Goal: Register for event/course

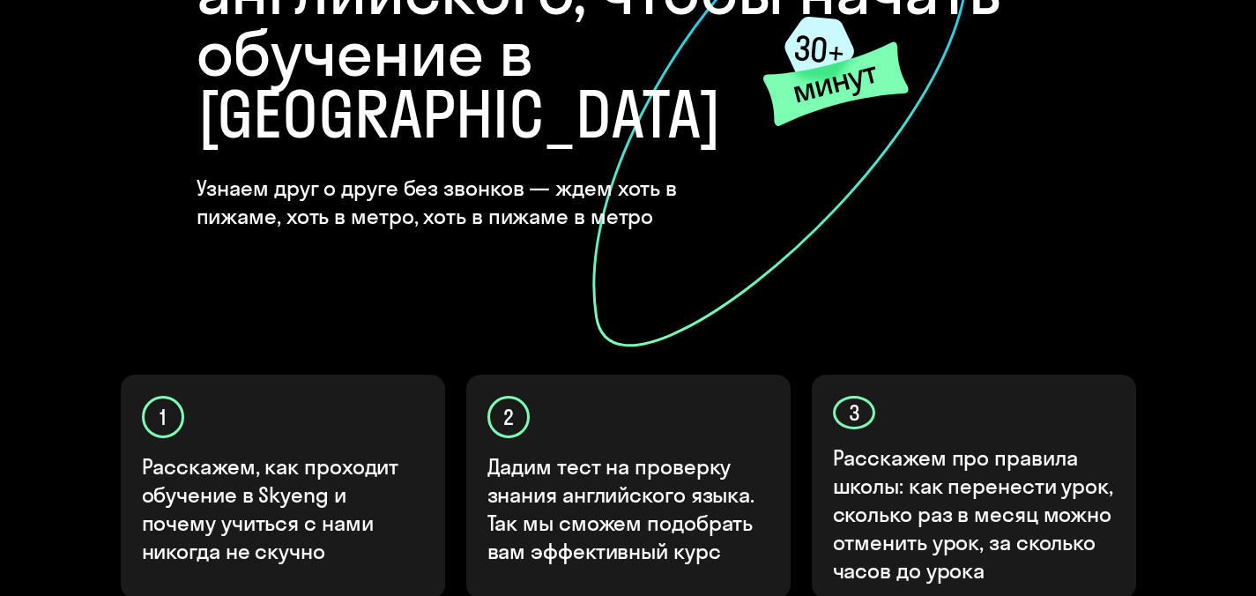
scroll to position [544, 0]
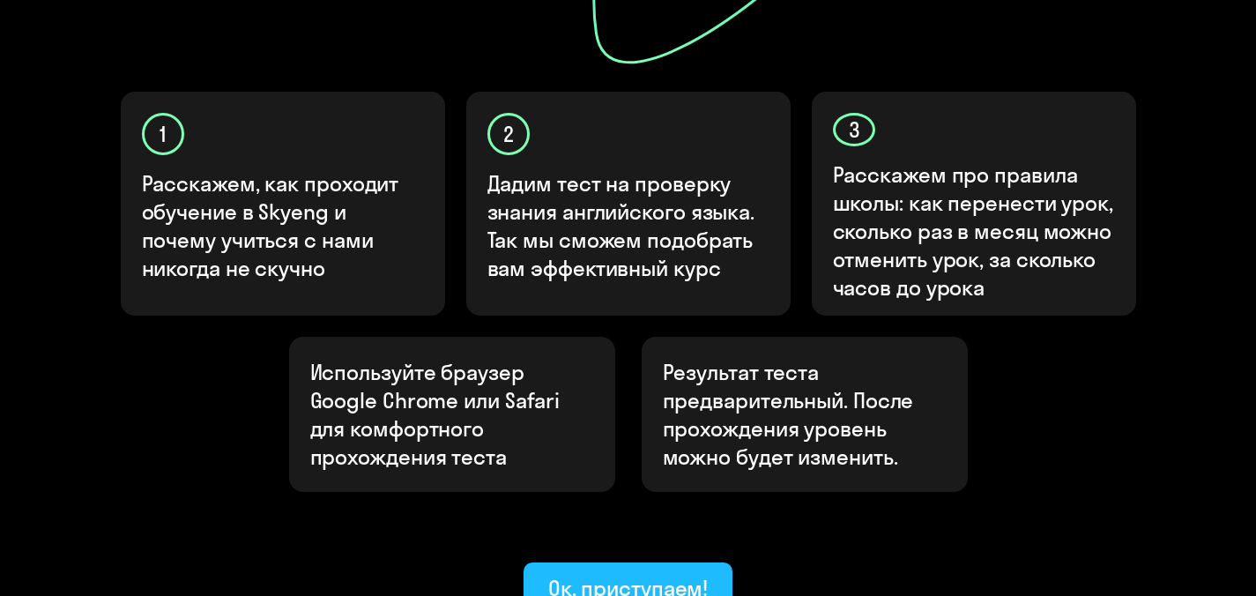
click at [636, 574] on div "Ок, приступаем!" at bounding box center [628, 588] width 160 height 28
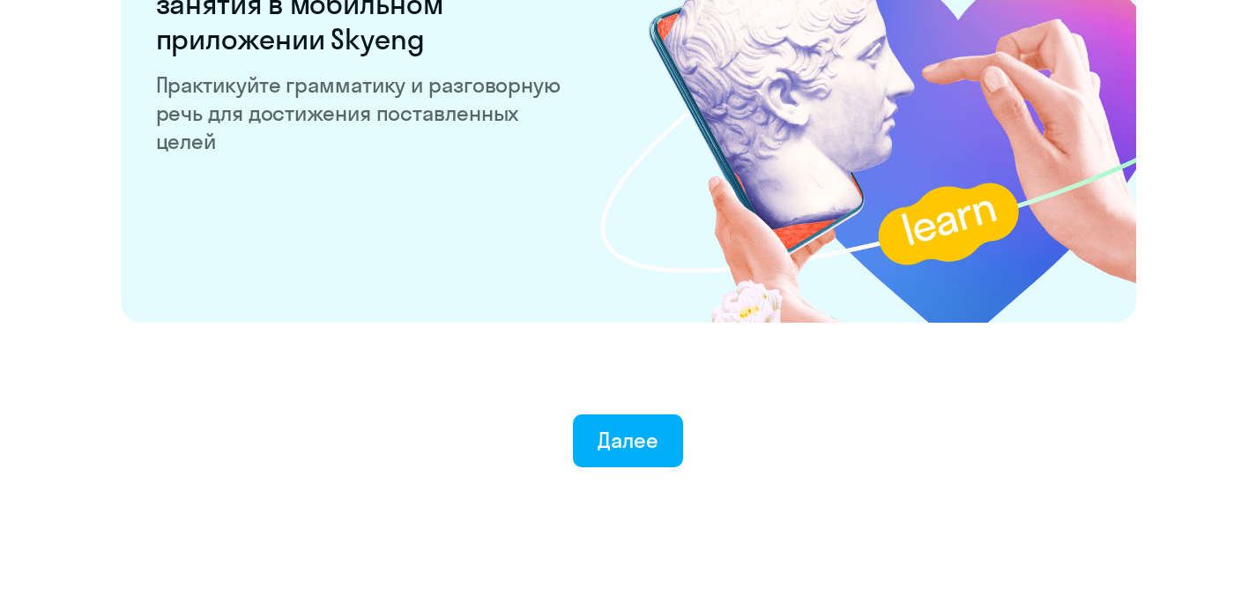
scroll to position [3488, 0]
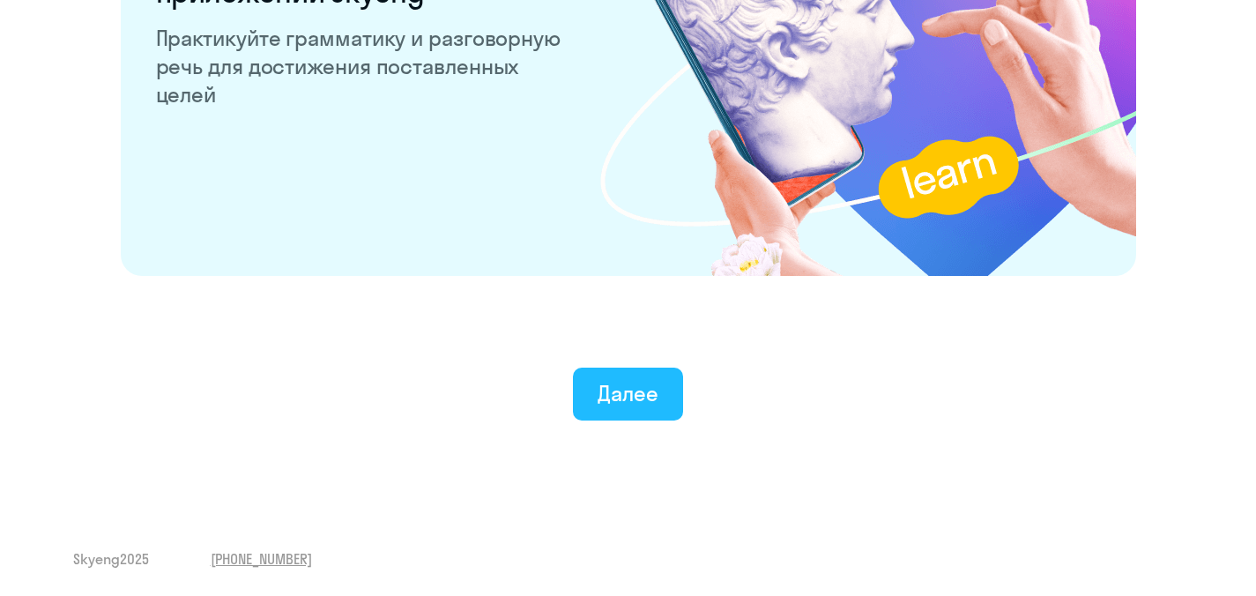
click at [627, 383] on div "Далее" at bounding box center [627, 393] width 61 height 28
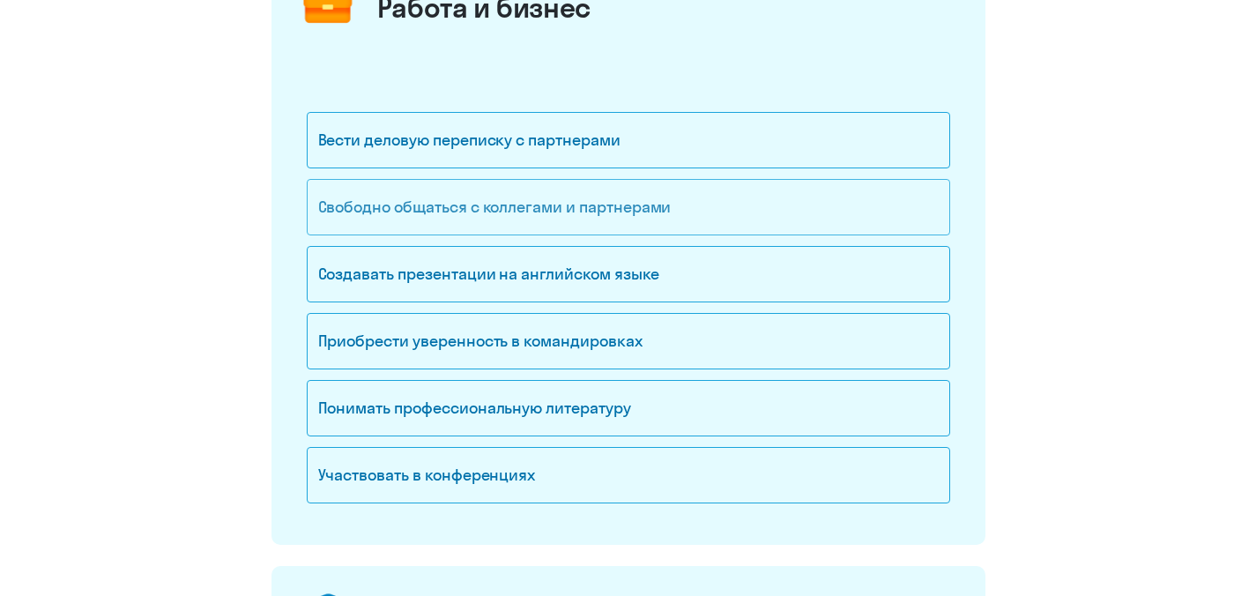
scroll to position [273, 0]
click at [494, 474] on div "Участвовать в конференциях" at bounding box center [628, 474] width 643 height 56
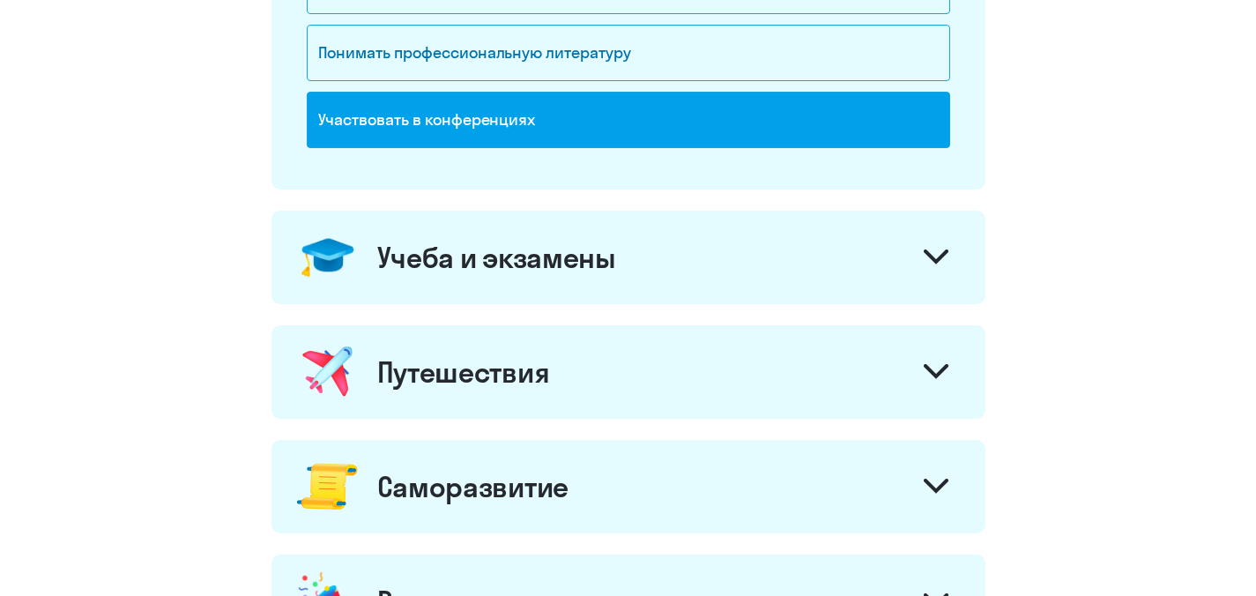
scroll to position [728, 0]
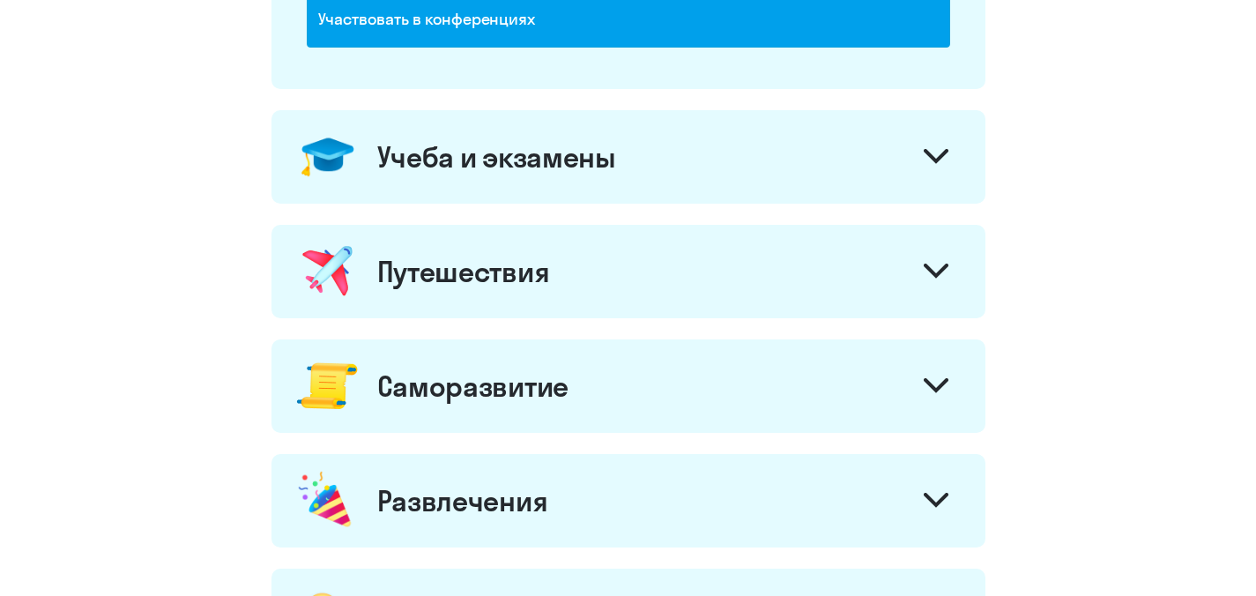
click at [933, 151] on icon at bounding box center [935, 156] width 25 height 15
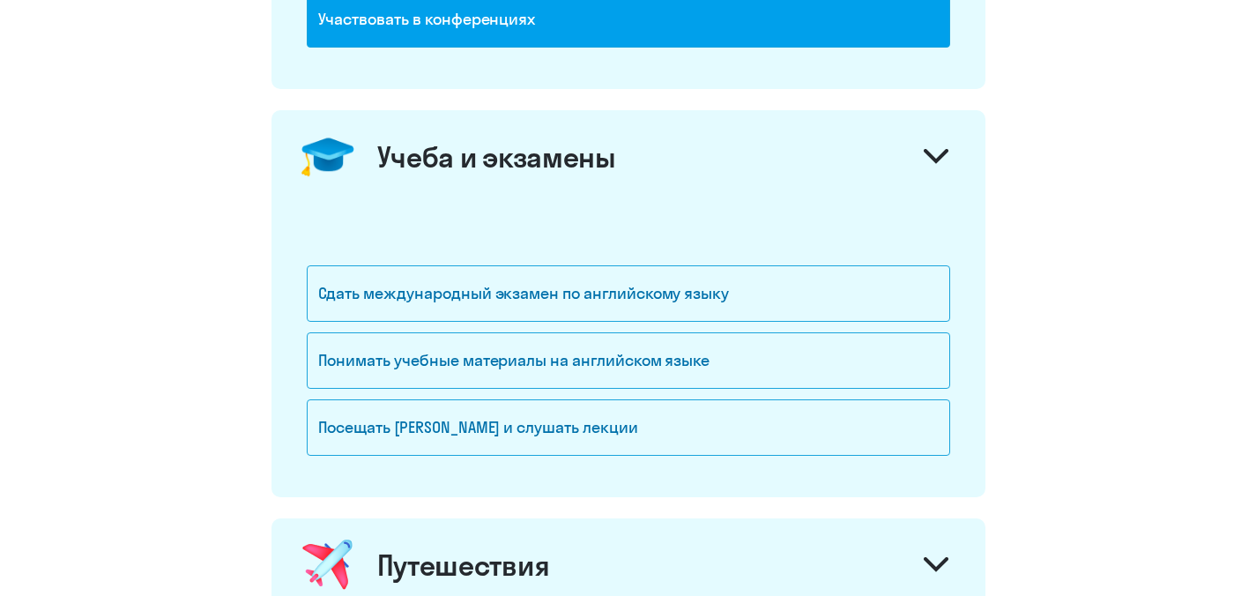
scroll to position [1081, 0]
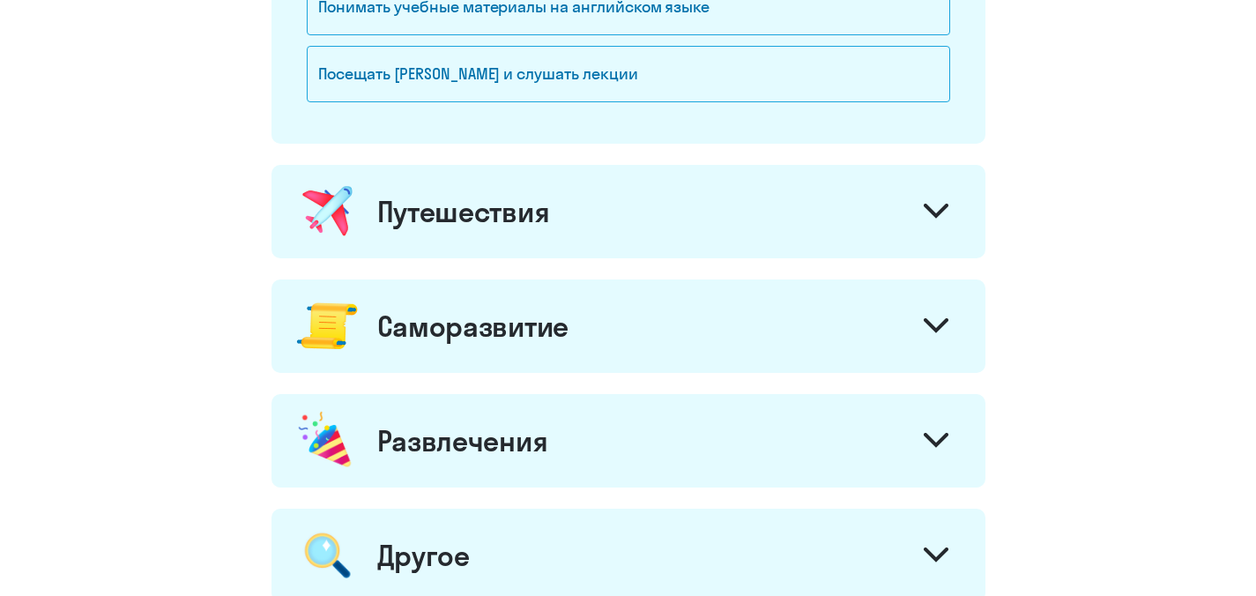
click at [938, 200] on div at bounding box center [936, 213] width 42 height 42
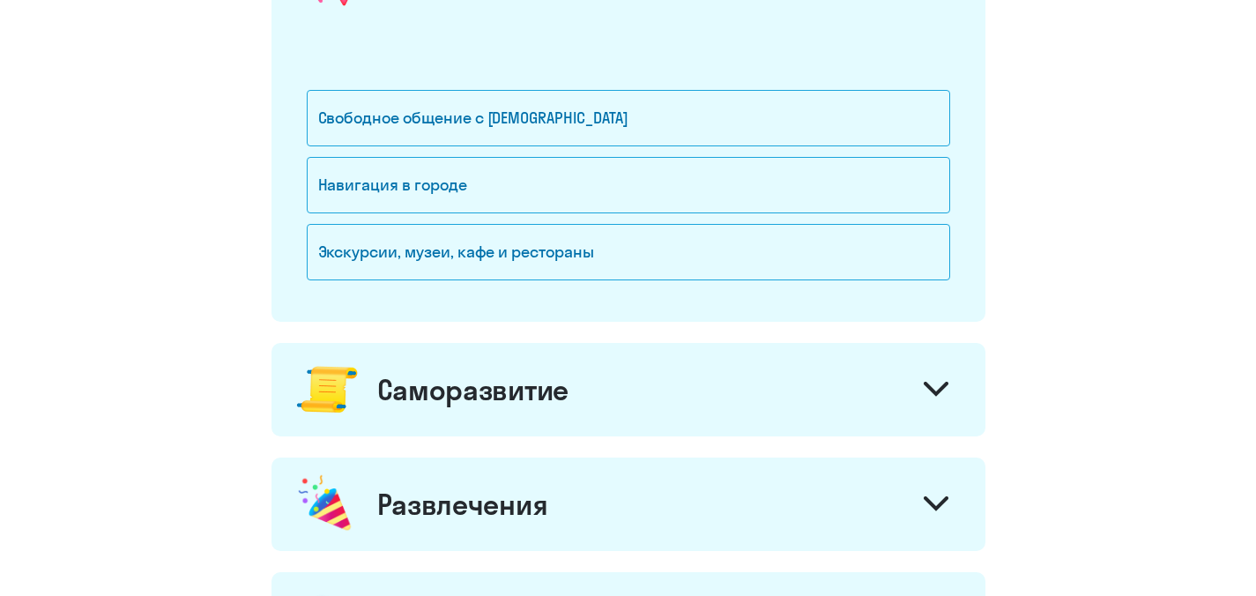
scroll to position [1428, 0]
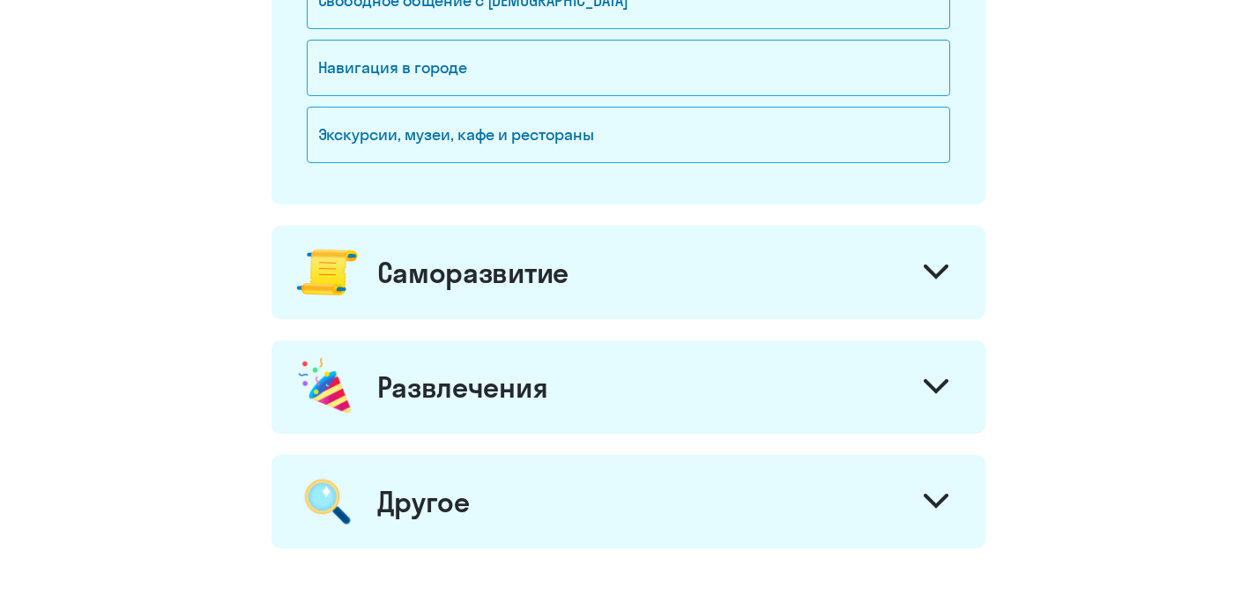
click at [948, 282] on div at bounding box center [936, 274] width 42 height 42
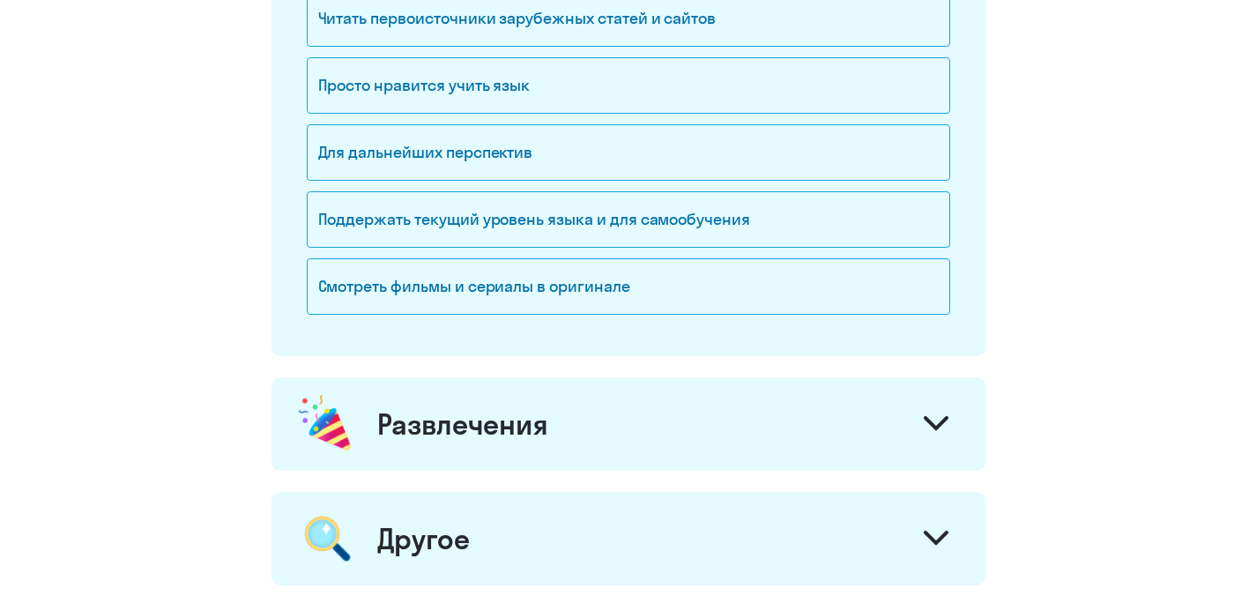
scroll to position [1941, 0]
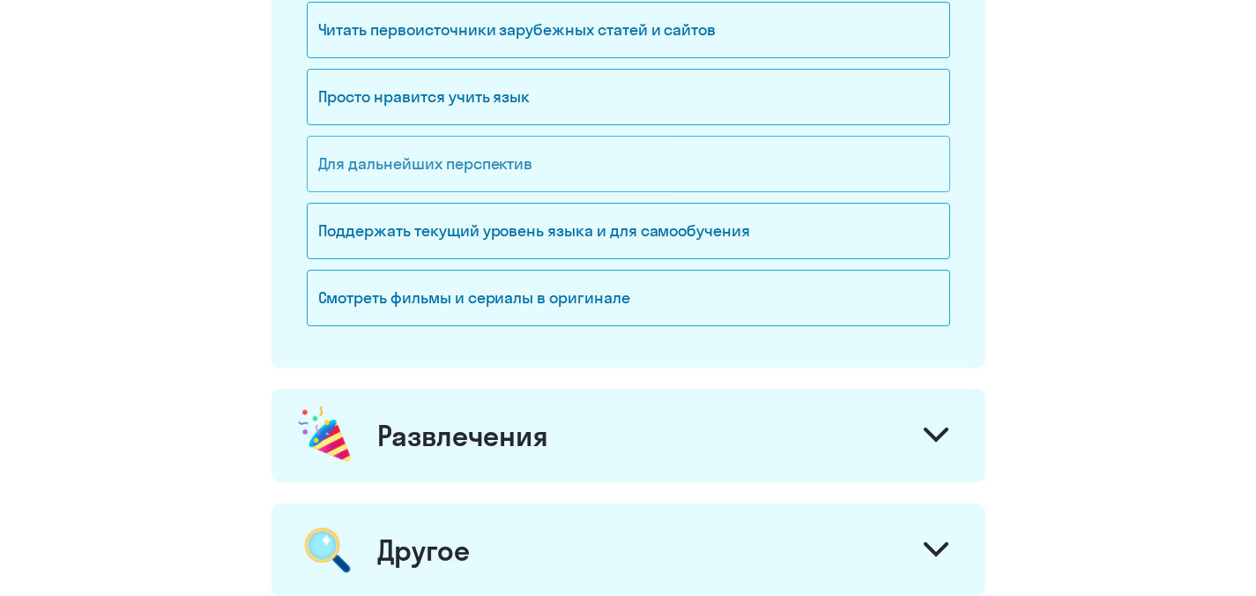
click at [463, 169] on div "Для дальнейших перспектив" at bounding box center [628, 164] width 643 height 56
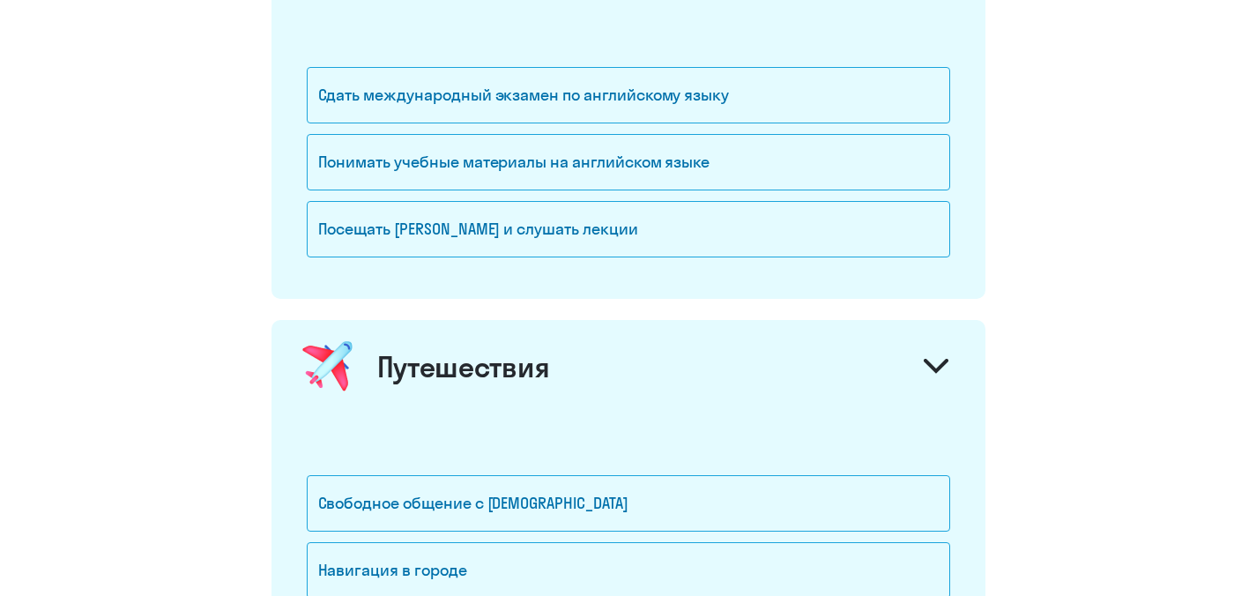
scroll to position [906, 0]
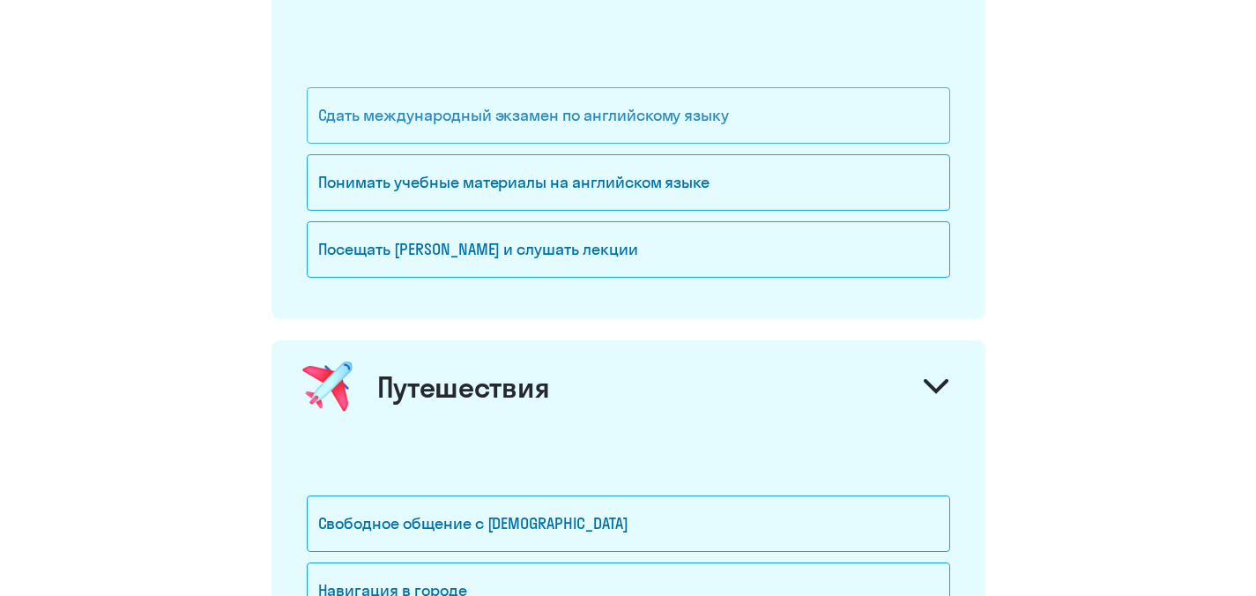
click at [649, 122] on div "Сдать международный экзамен по английскому языку" at bounding box center [628, 115] width 643 height 56
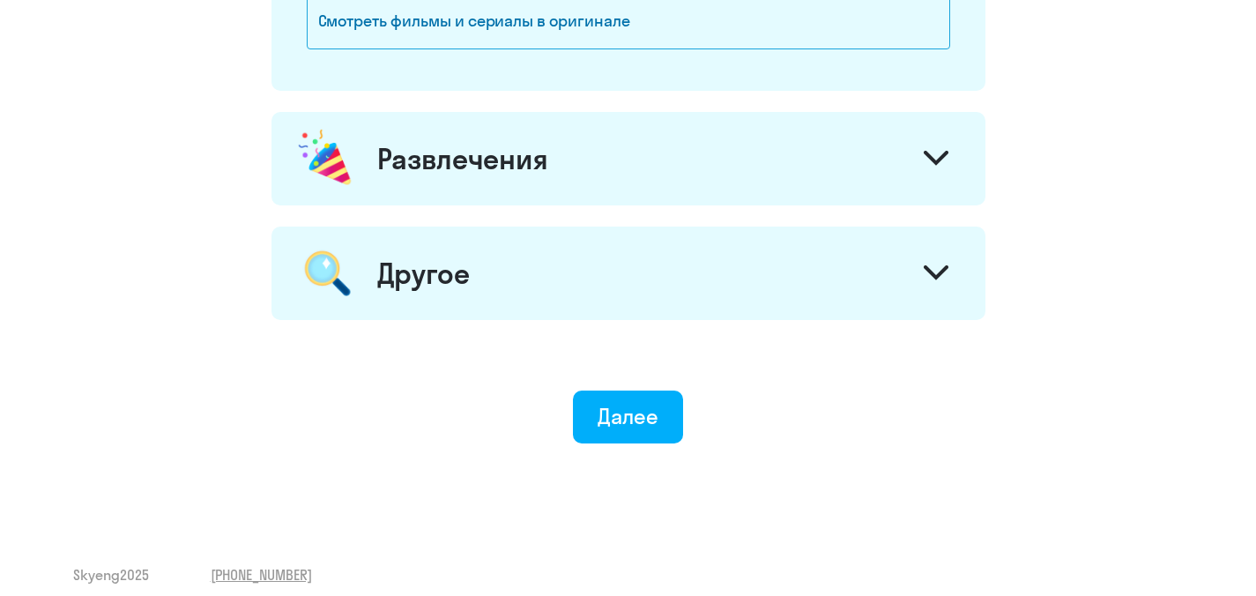
scroll to position [2233, 0]
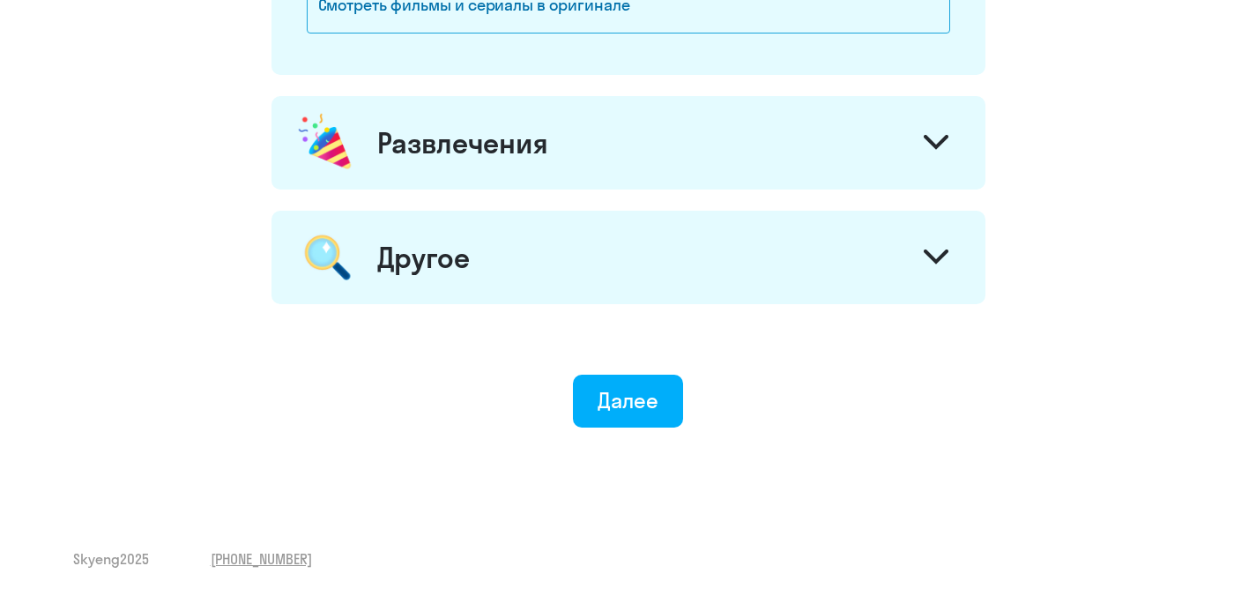
click at [934, 262] on icon at bounding box center [935, 256] width 21 height 11
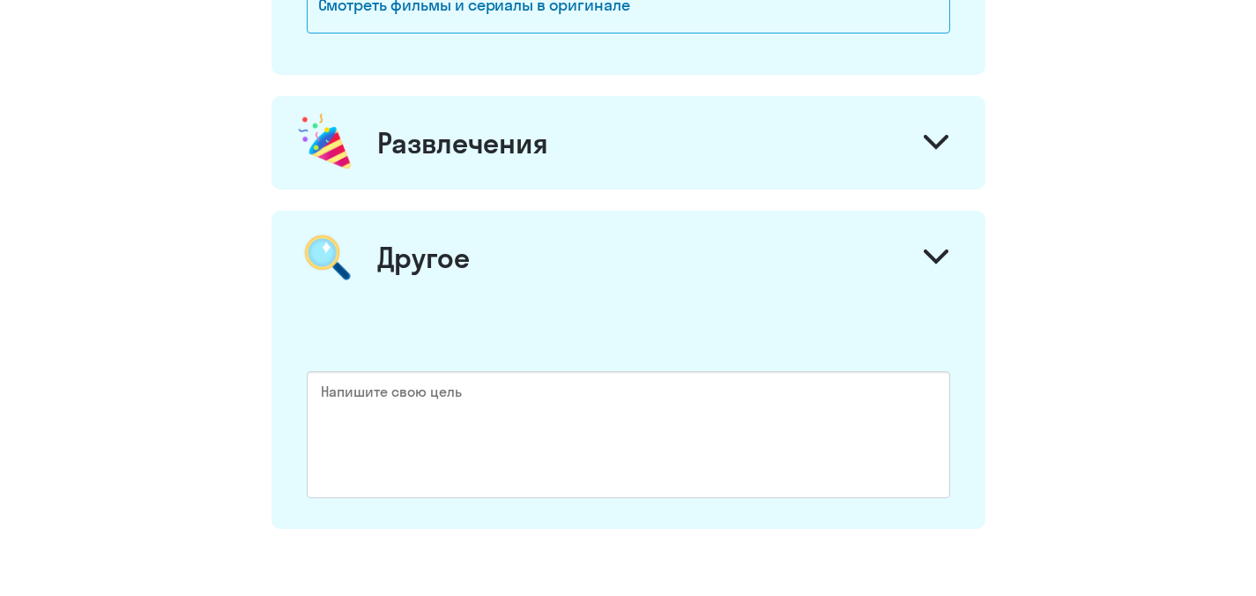
scroll to position [2458, 0]
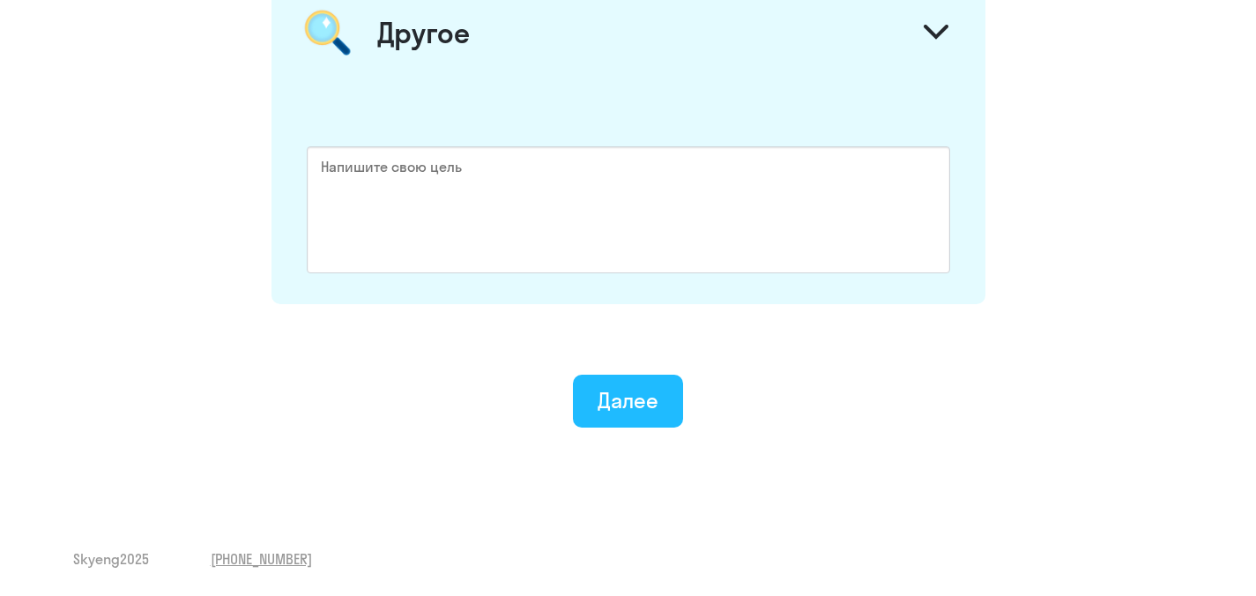
click at [662, 397] on button "Далее" at bounding box center [628, 400] width 110 height 53
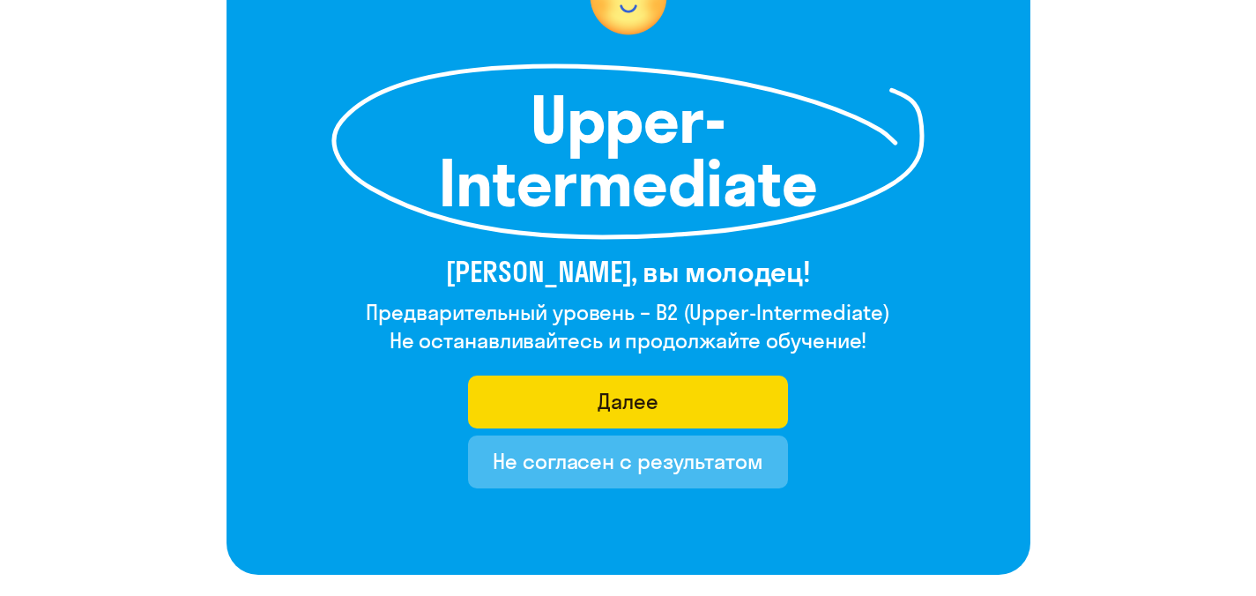
scroll to position [231, 0]
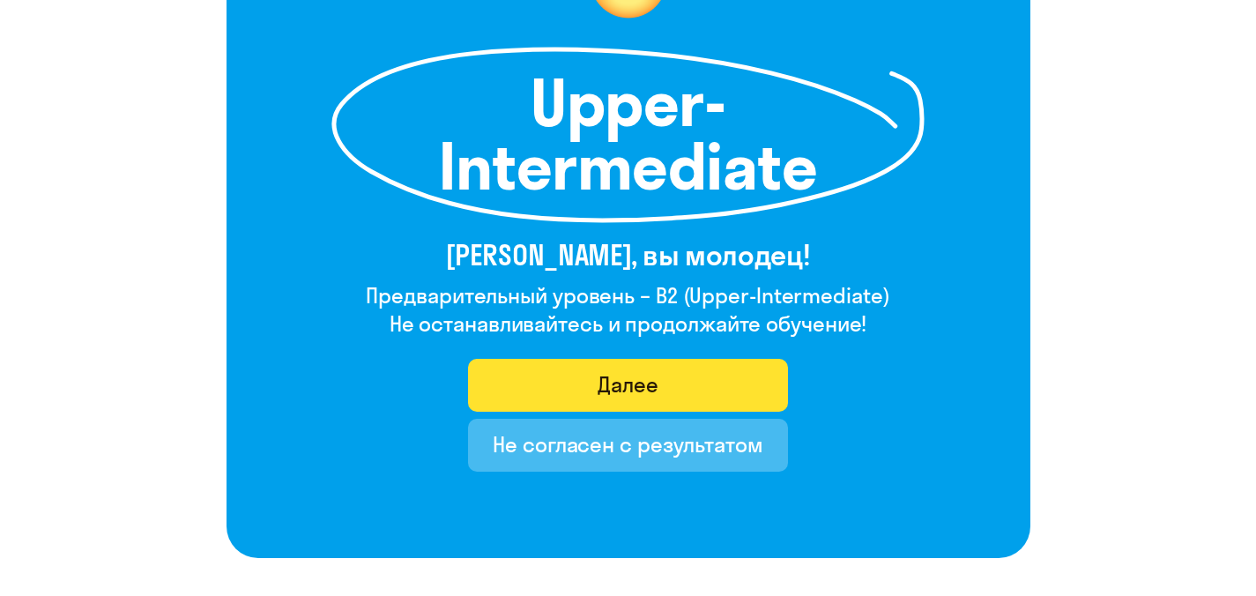
click at [615, 387] on div "Далее" at bounding box center [627, 384] width 61 height 28
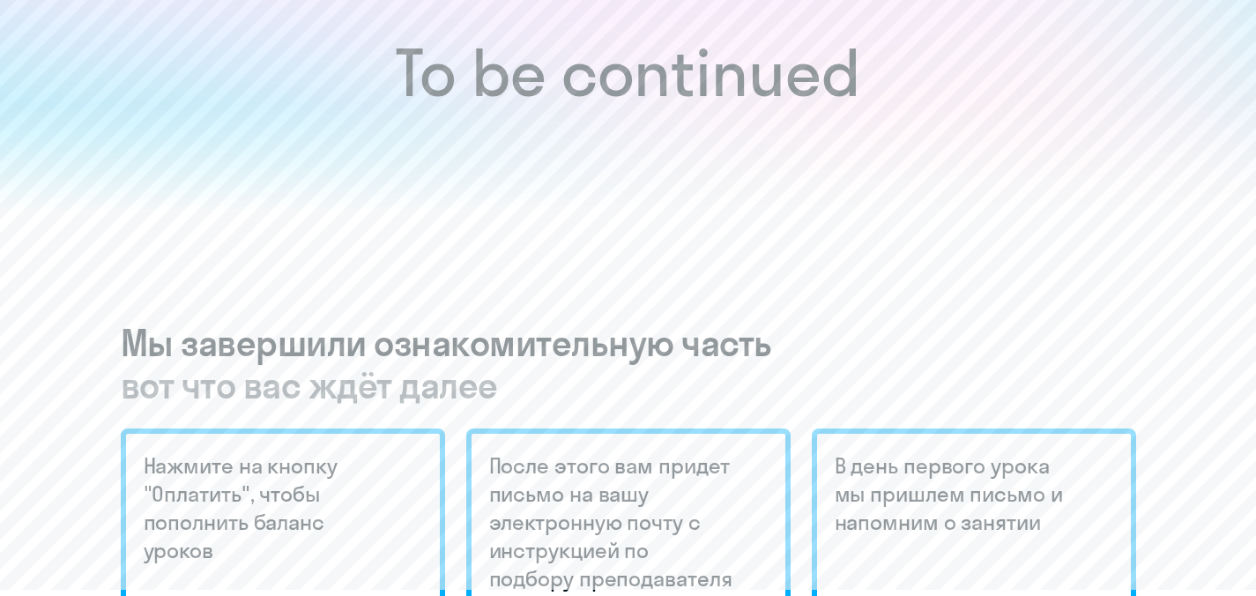
scroll to position [407, 0]
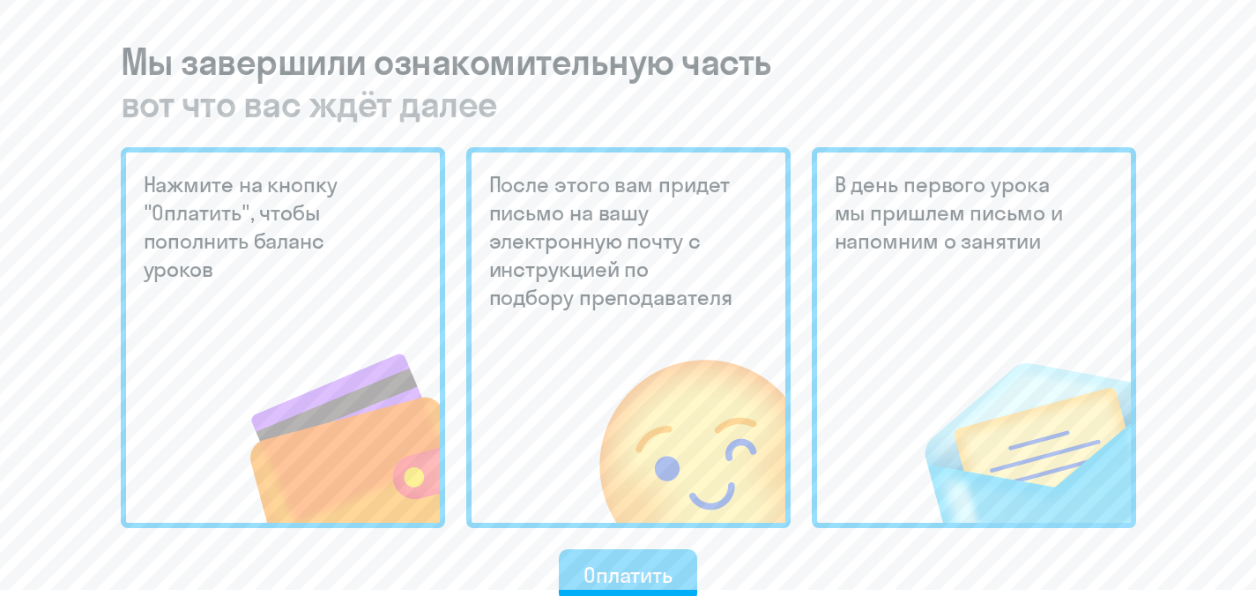
click at [218, 294] on img at bounding box center [310, 403] width 257 height 237
click at [665, 225] on h5 "После этого вам придет письмо на вашу электронную почту с инструкцией по подбор…" at bounding box center [613, 240] width 248 height 141
click at [946, 247] on h5 "В день первого урока мы пришлем письмо и напомним о занятии" at bounding box center [958, 212] width 248 height 85
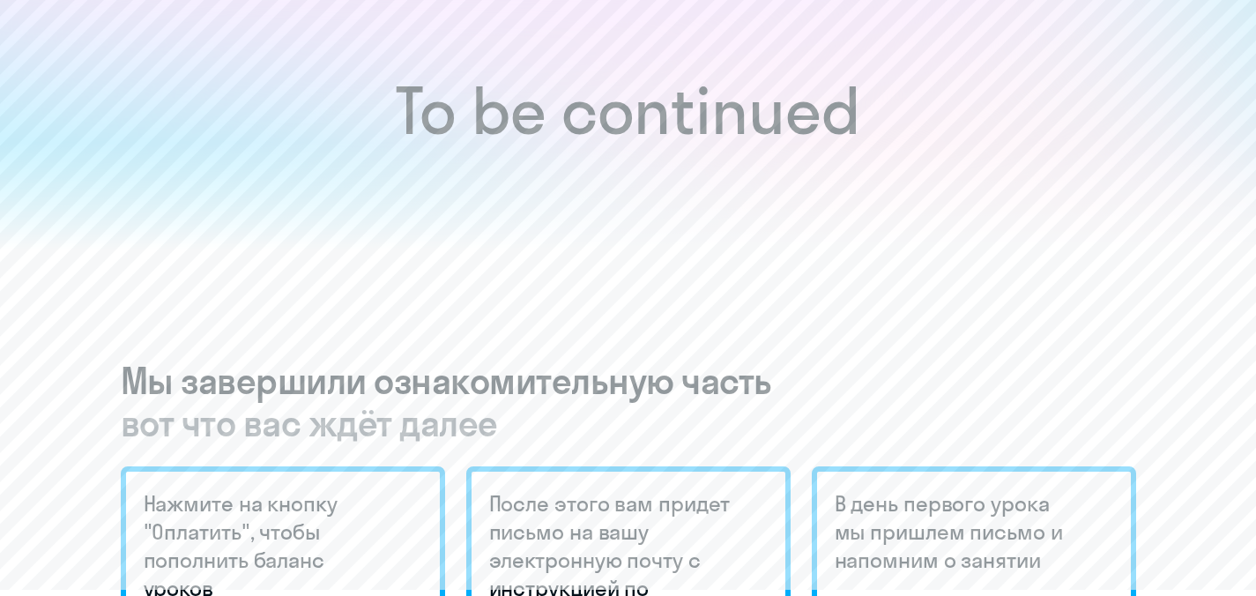
scroll to position [0, 0]
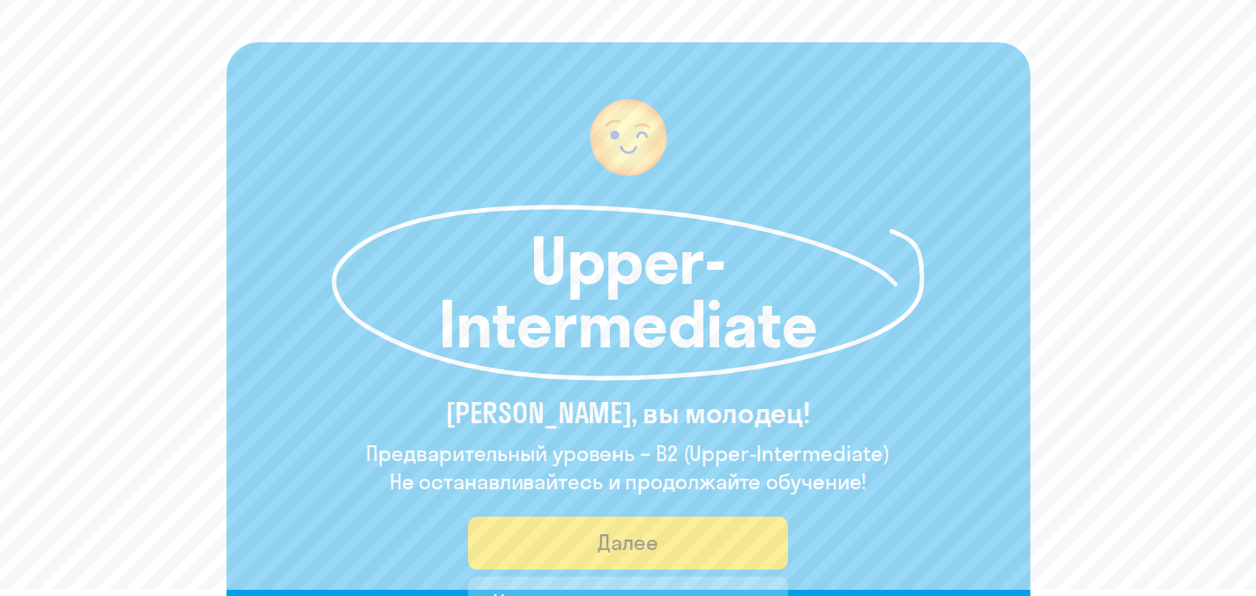
scroll to position [99, 0]
